Goal: Task Accomplishment & Management: Manage account settings

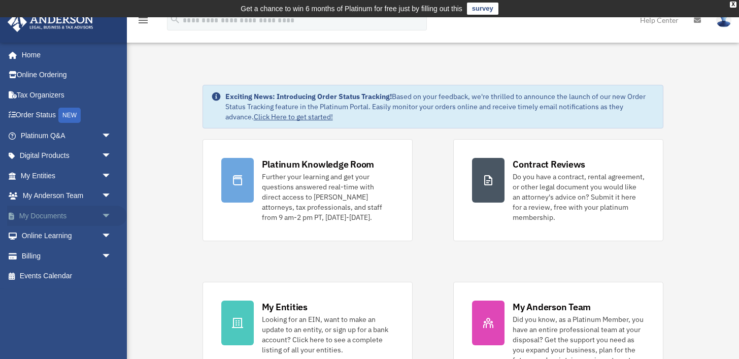
click at [107, 214] on span "arrow_drop_down" at bounding box center [112, 216] width 20 height 21
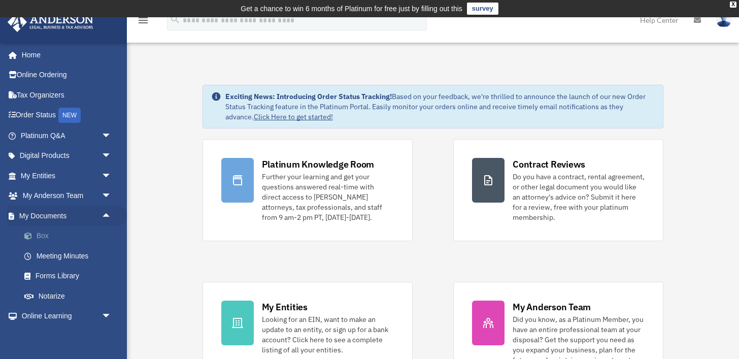
click at [73, 234] on link "Box" at bounding box center [70, 236] width 113 height 20
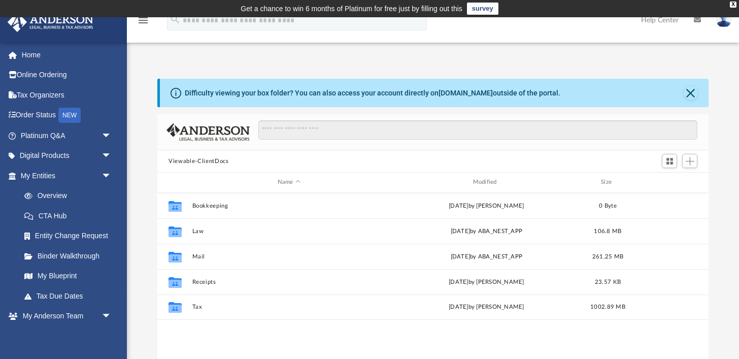
scroll to position [231, 551]
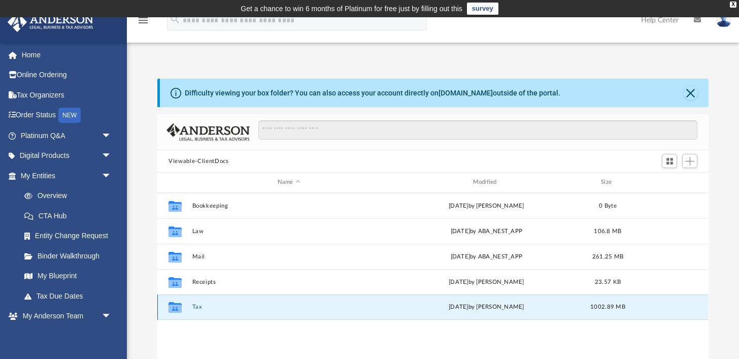
click at [199, 305] on button "Tax" at bounding box center [288, 307] width 193 height 7
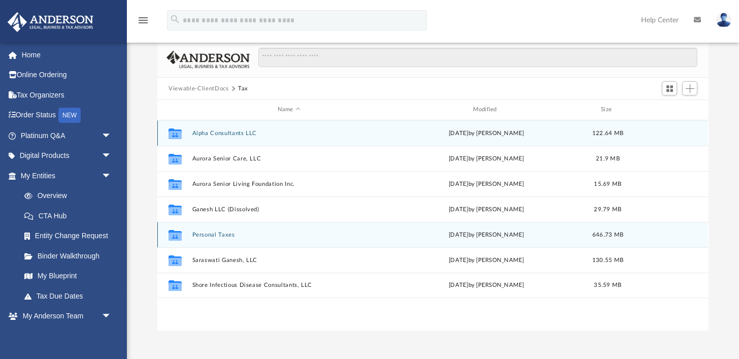
scroll to position [76, 0]
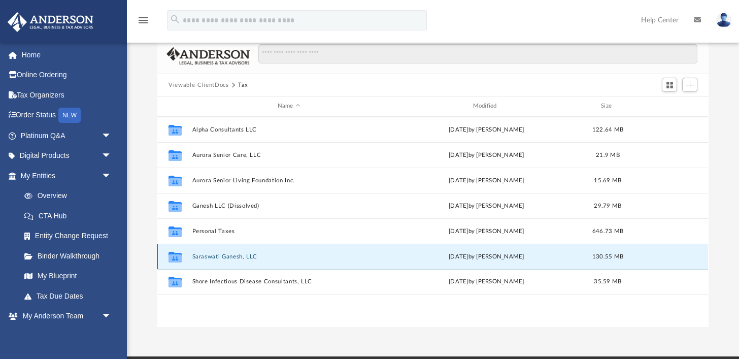
click at [238, 258] on button "Saraswati Ganesh, LLC" at bounding box center [288, 256] width 193 height 7
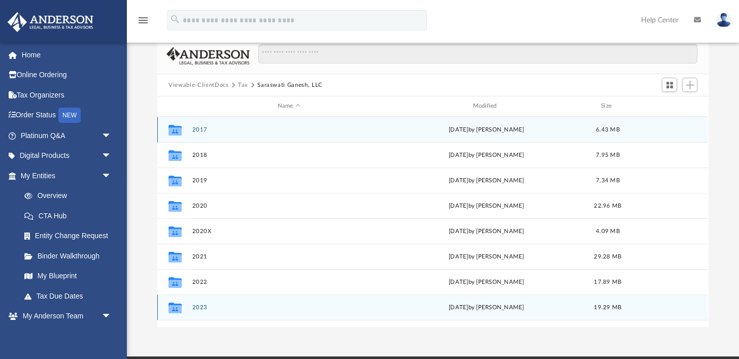
scroll to position [18, 0]
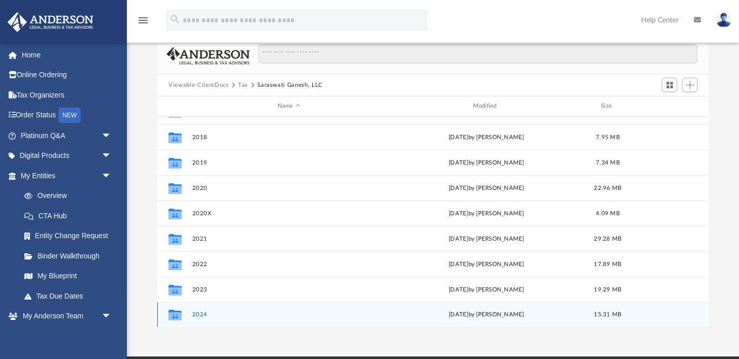
click at [203, 316] on button "2024" at bounding box center [288, 314] width 193 height 7
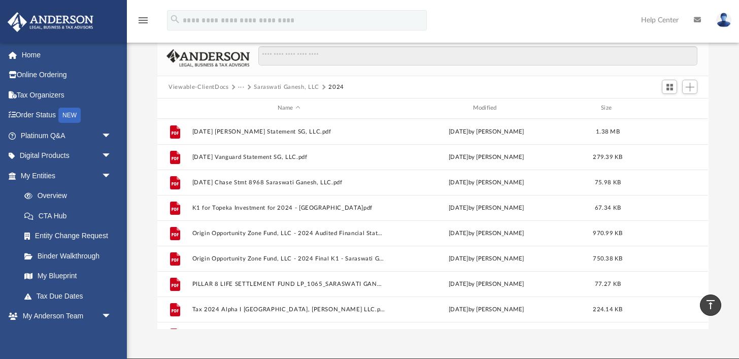
scroll to position [76, 0]
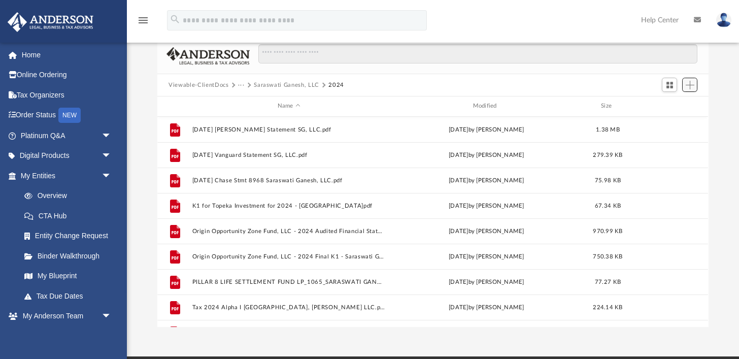
click at [694, 89] on button "Add" at bounding box center [690, 85] width 15 height 14
click at [671, 106] on li "Upload" at bounding box center [676, 105] width 33 height 11
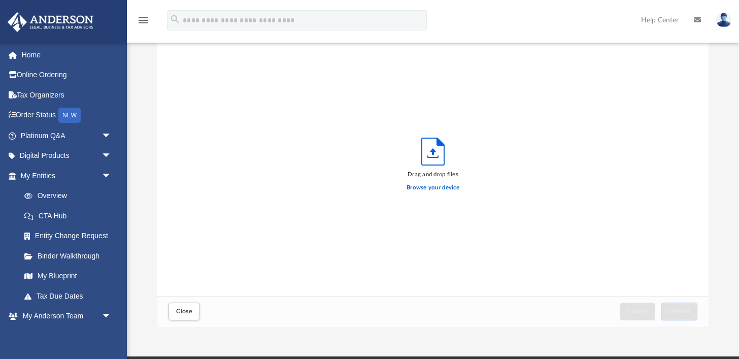
scroll to position [257, 551]
click at [446, 187] on label "Browse your device" at bounding box center [433, 187] width 53 height 9
click at [0, 0] on input "Browse your device" at bounding box center [0, 0] width 0 height 0
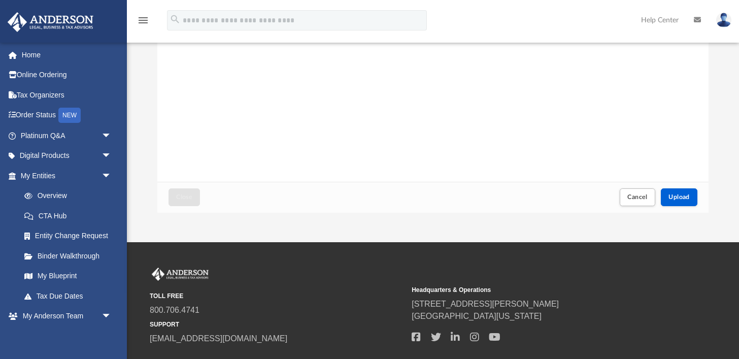
scroll to position [199, 0]
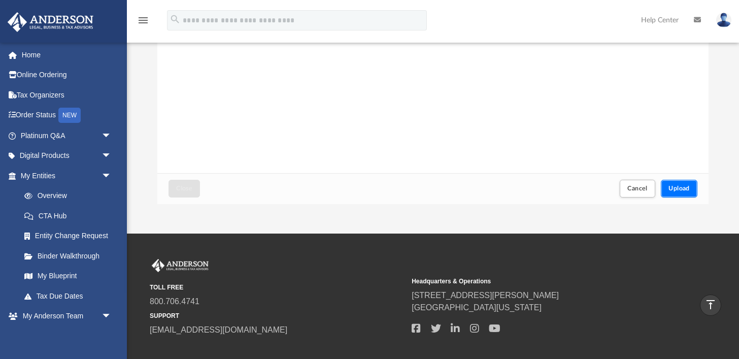
click at [678, 187] on span "Upload" at bounding box center [679, 188] width 21 height 6
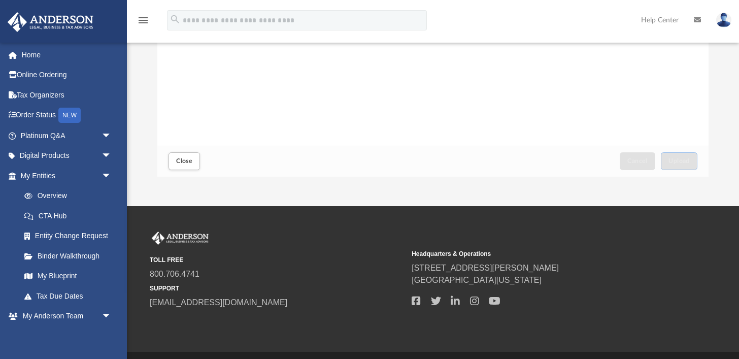
scroll to position [225, 0]
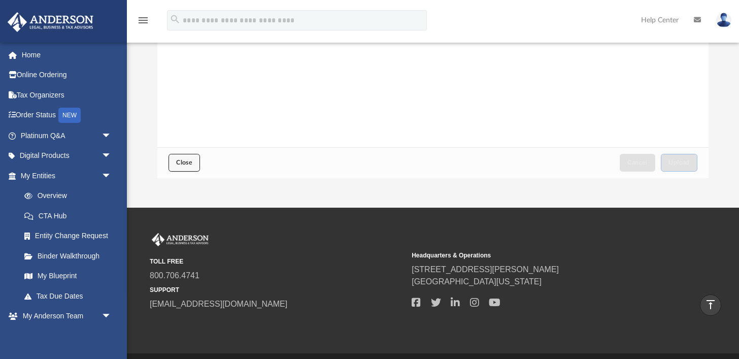
click at [181, 159] on span "Close" at bounding box center [184, 162] width 16 height 6
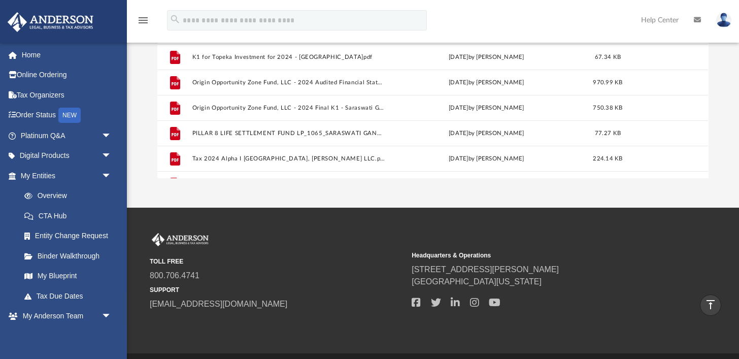
scroll to position [0, 0]
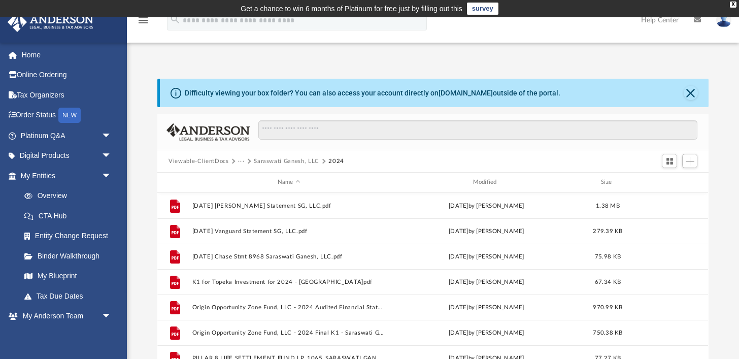
click at [238, 161] on button "···" at bounding box center [241, 161] width 7 height 9
click at [248, 181] on li "Tax" at bounding box center [249, 179] width 10 height 11
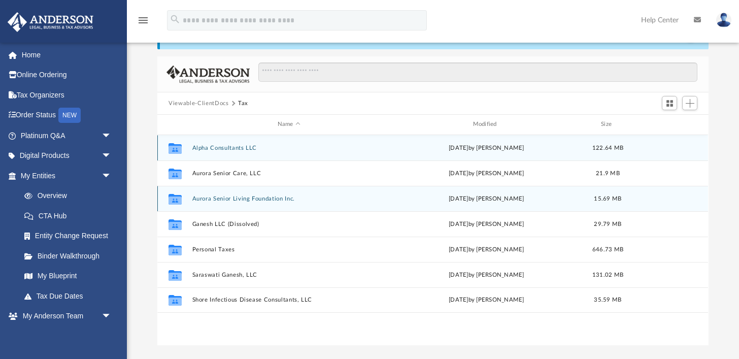
scroll to position [62, 0]
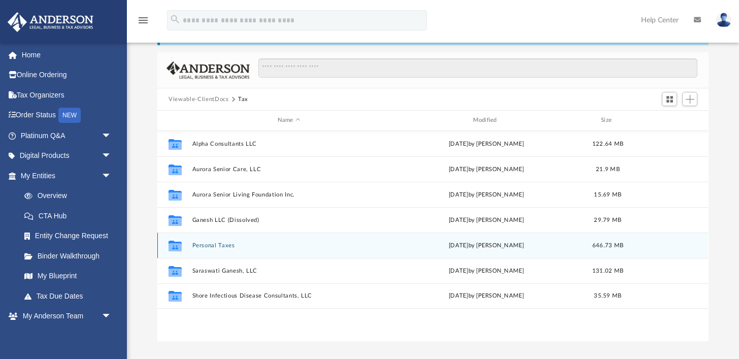
click at [221, 248] on button "Personal Taxes" at bounding box center [288, 245] width 193 height 7
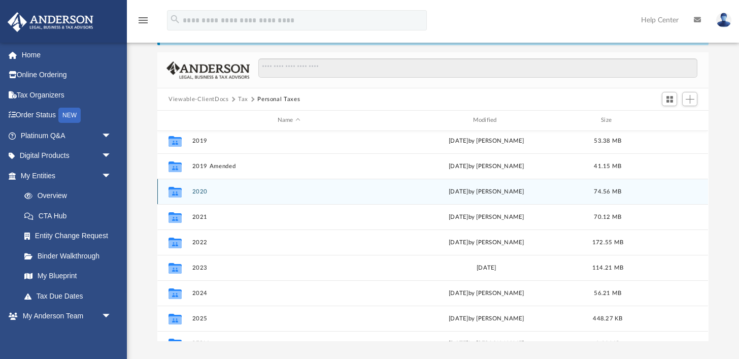
scroll to position [87, 0]
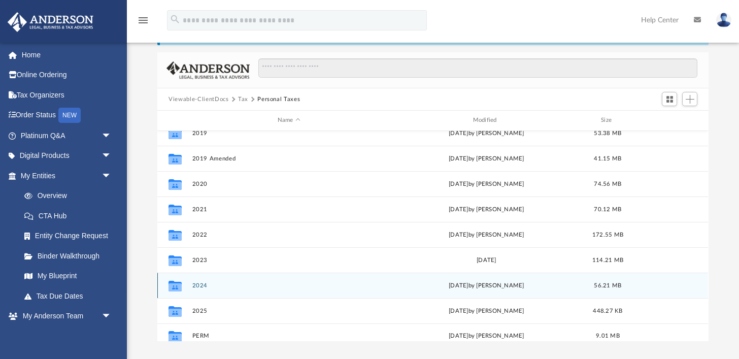
click at [203, 286] on button "2024" at bounding box center [288, 285] width 193 height 7
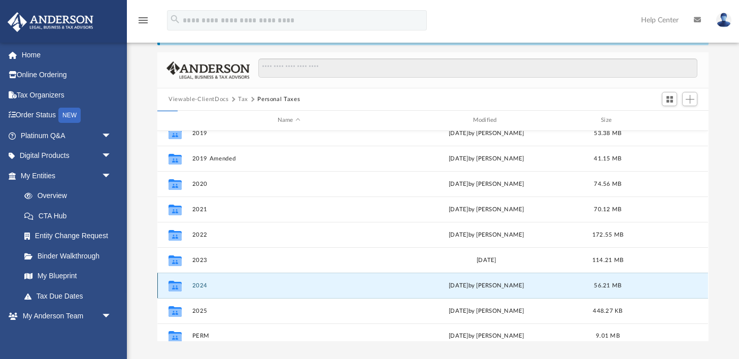
scroll to position [0, 0]
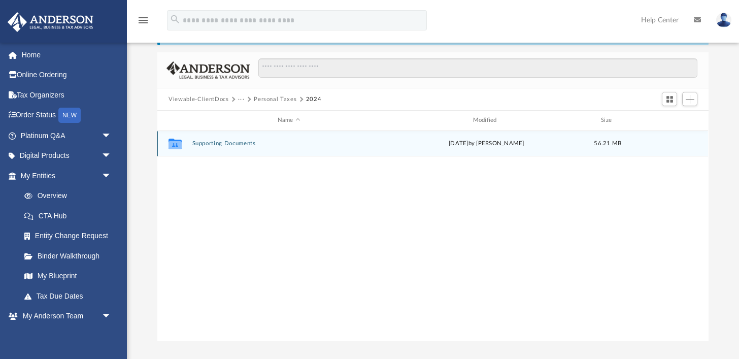
click at [247, 142] on button "Supporting Documents" at bounding box center [288, 143] width 193 height 7
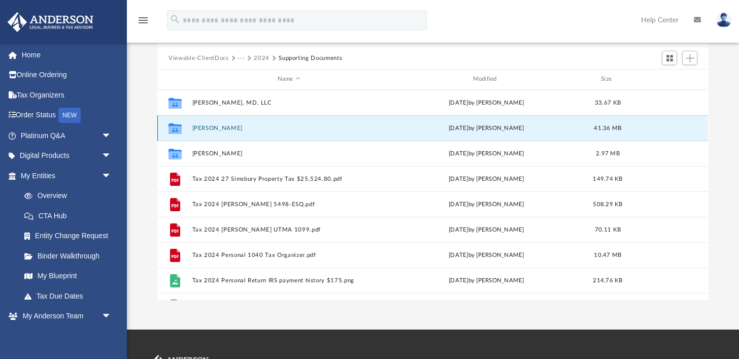
click at [229, 126] on button "[PERSON_NAME]" at bounding box center [288, 128] width 193 height 7
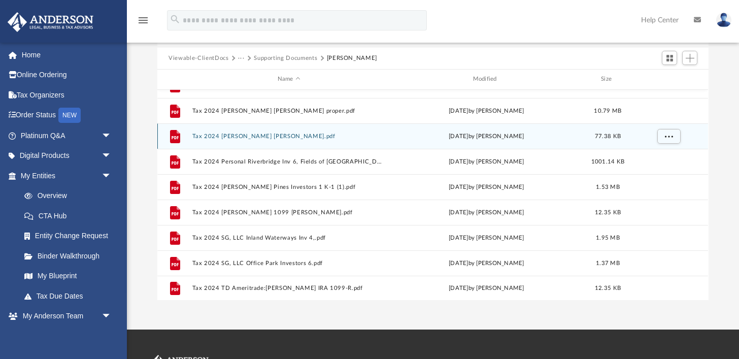
scroll to position [449, 0]
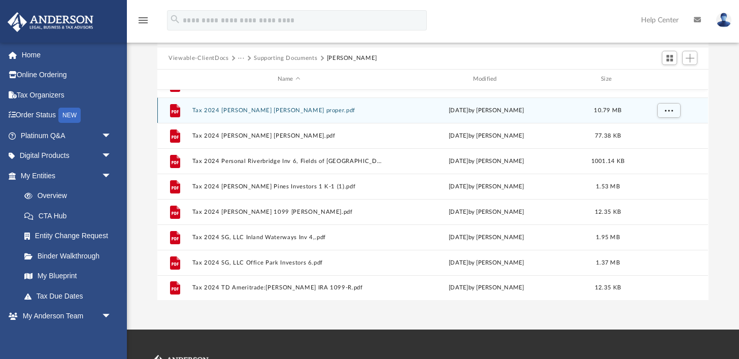
click at [299, 108] on button "Tax 2024 [PERSON_NAME] [PERSON_NAME] proper.pdf" at bounding box center [288, 110] width 193 height 7
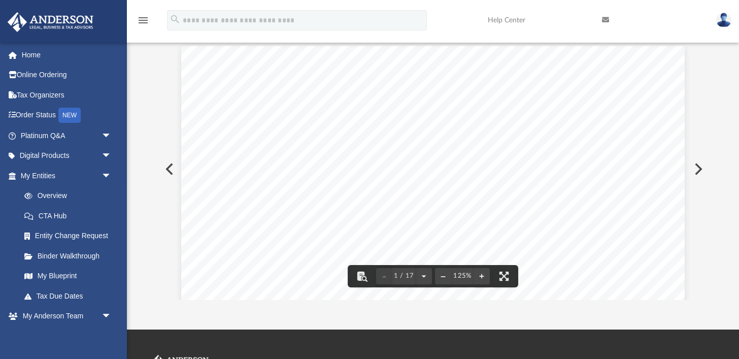
scroll to position [0, 0]
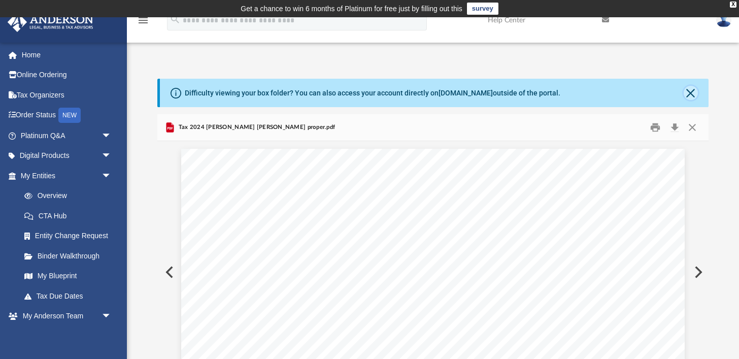
click at [693, 95] on button "Close" at bounding box center [691, 93] width 14 height 14
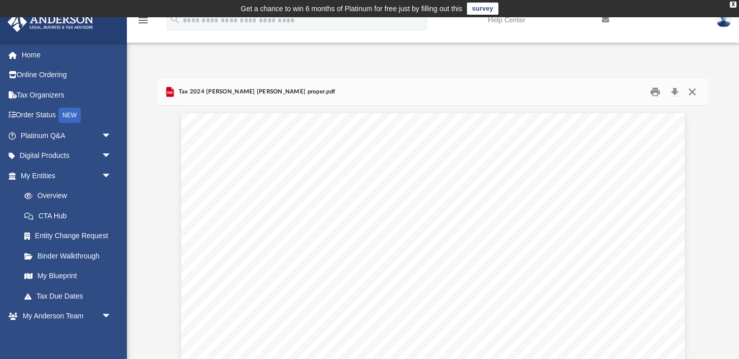
click at [693, 95] on button "Close" at bounding box center [693, 92] width 18 height 16
